Goal: Find specific page/section

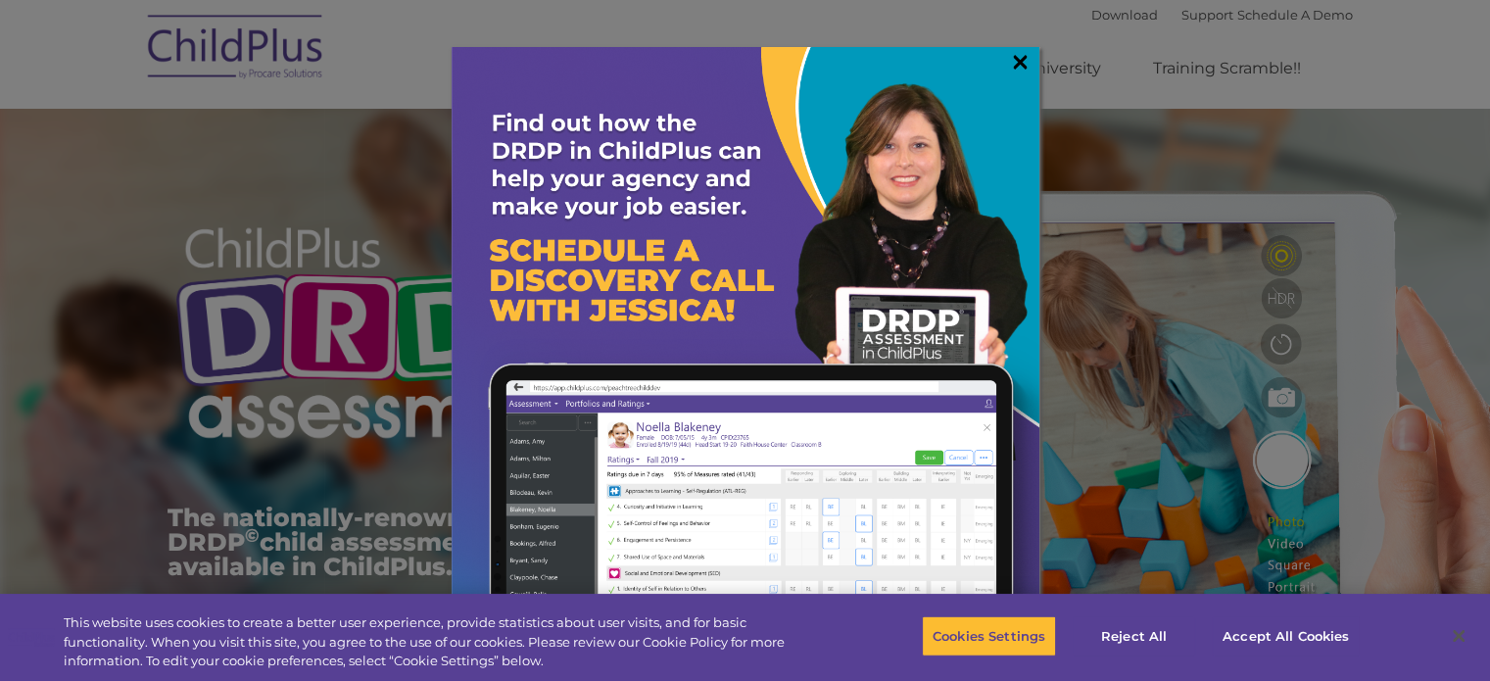
click at [1015, 58] on link "×" at bounding box center [1020, 62] width 23 height 20
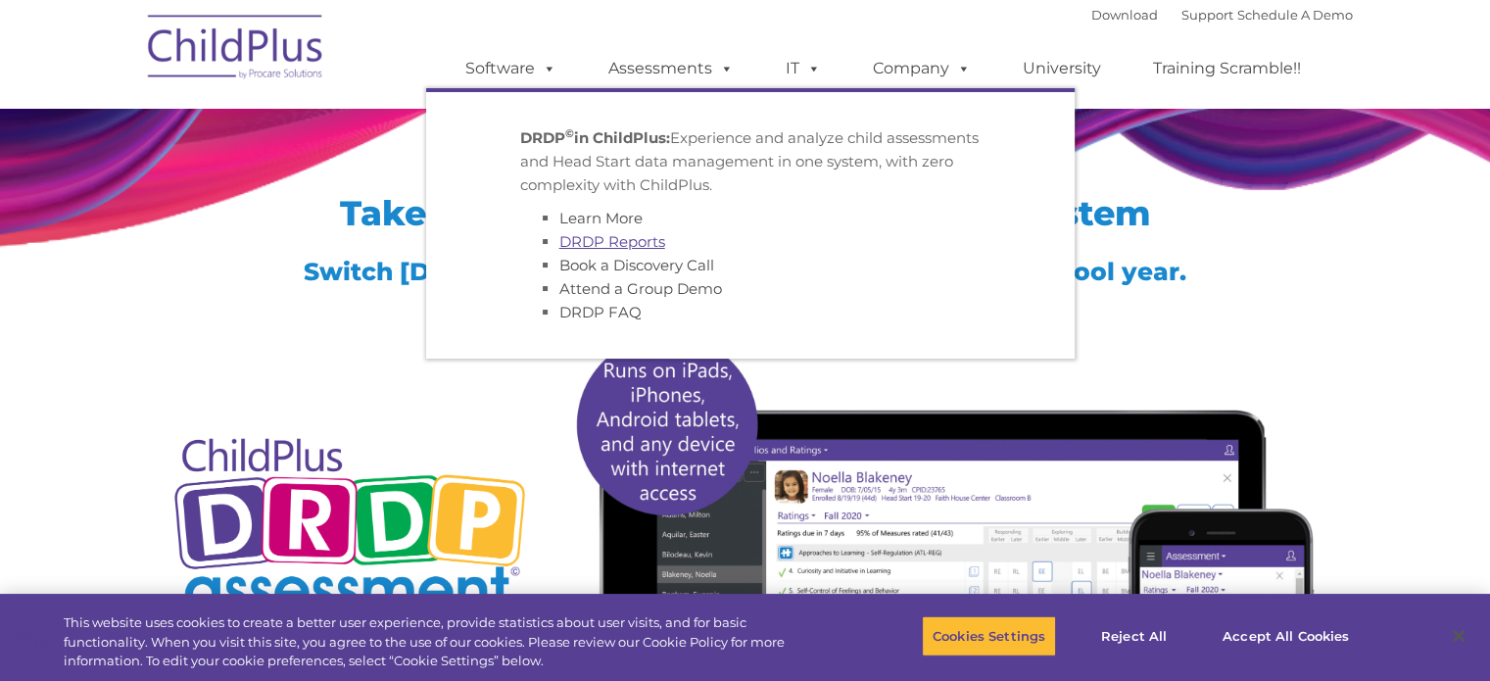
click at [627, 245] on link "DRDP Reports" at bounding box center [612, 241] width 106 height 19
